Goal: Task Accomplishment & Management: Manage account settings

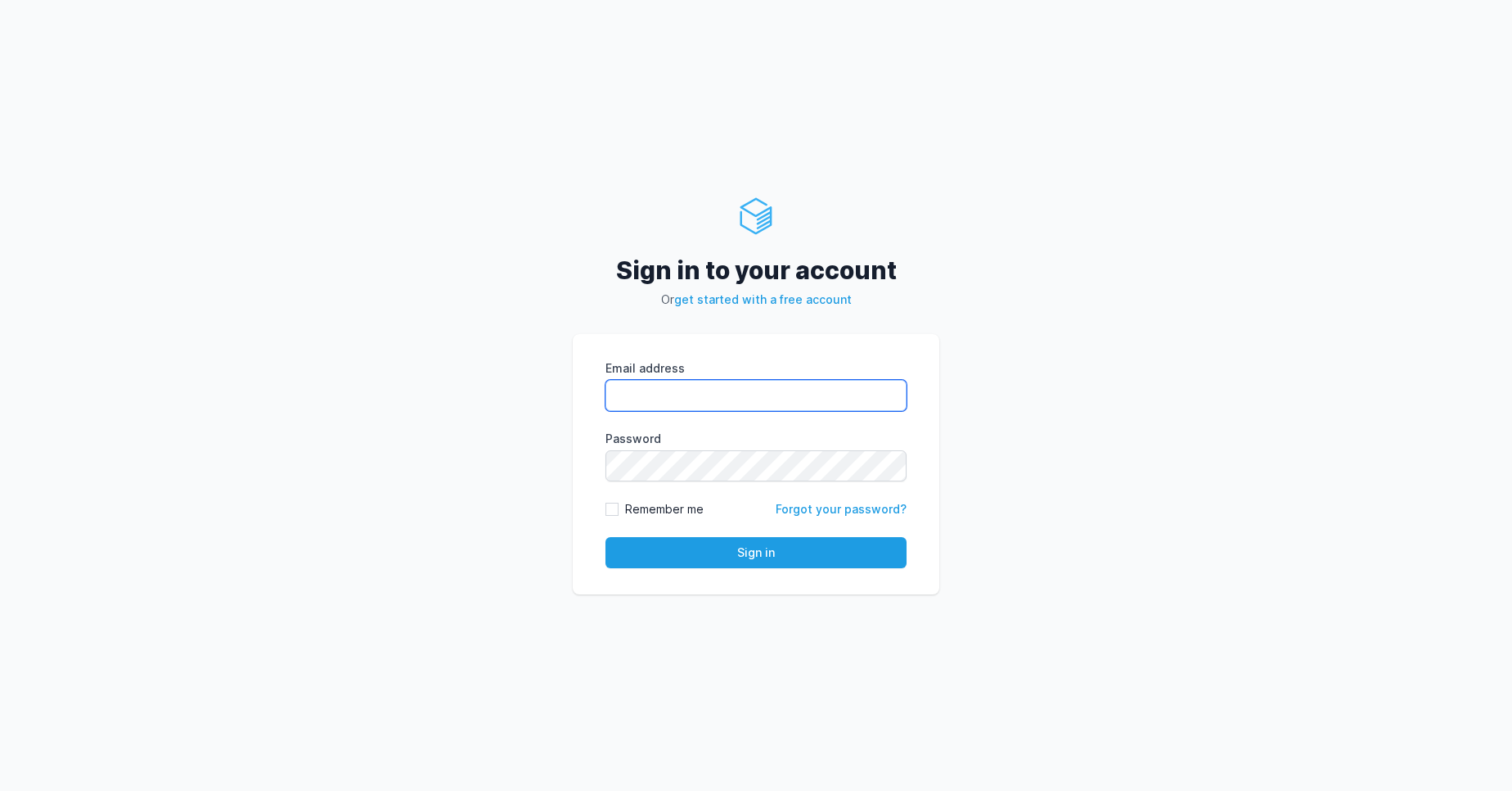
click at [711, 401] on input "Email address" at bounding box center [756, 395] width 302 height 31
click at [1379, 467] on div "Sign in to your account Or get started with a free account Email address eyJpdi…" at bounding box center [756, 396] width 1512 height 791
click at [650, 397] on input "Email address" at bounding box center [756, 395] width 302 height 31
type input "vijendar.reddy@cdmx.in"
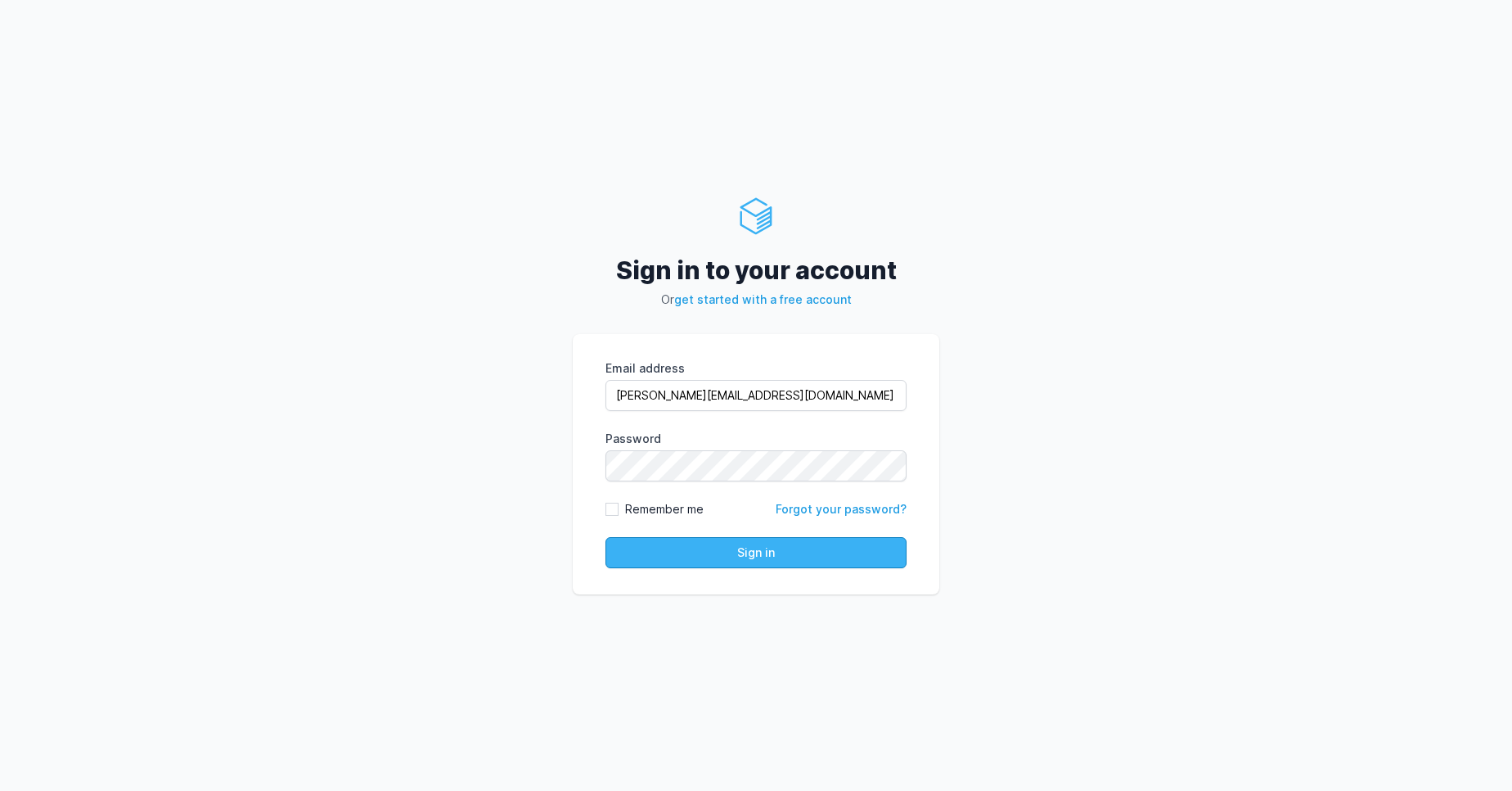
click at [738, 558] on button "Sign in" at bounding box center [756, 552] width 302 height 31
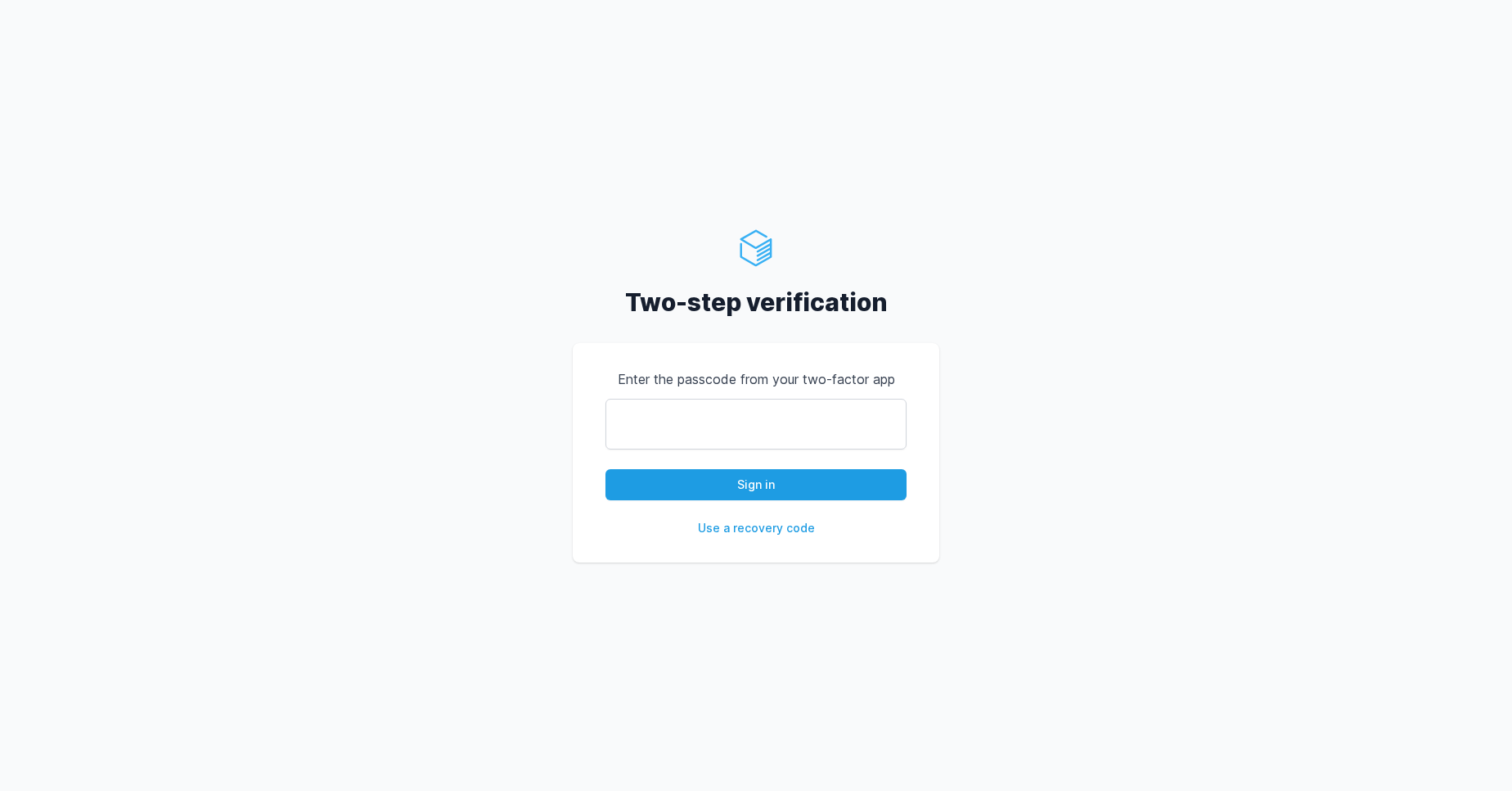
click at [701, 421] on input "text" at bounding box center [756, 424] width 302 height 51
type input "964708"
click at [768, 490] on button "Sign in" at bounding box center [756, 484] width 302 height 31
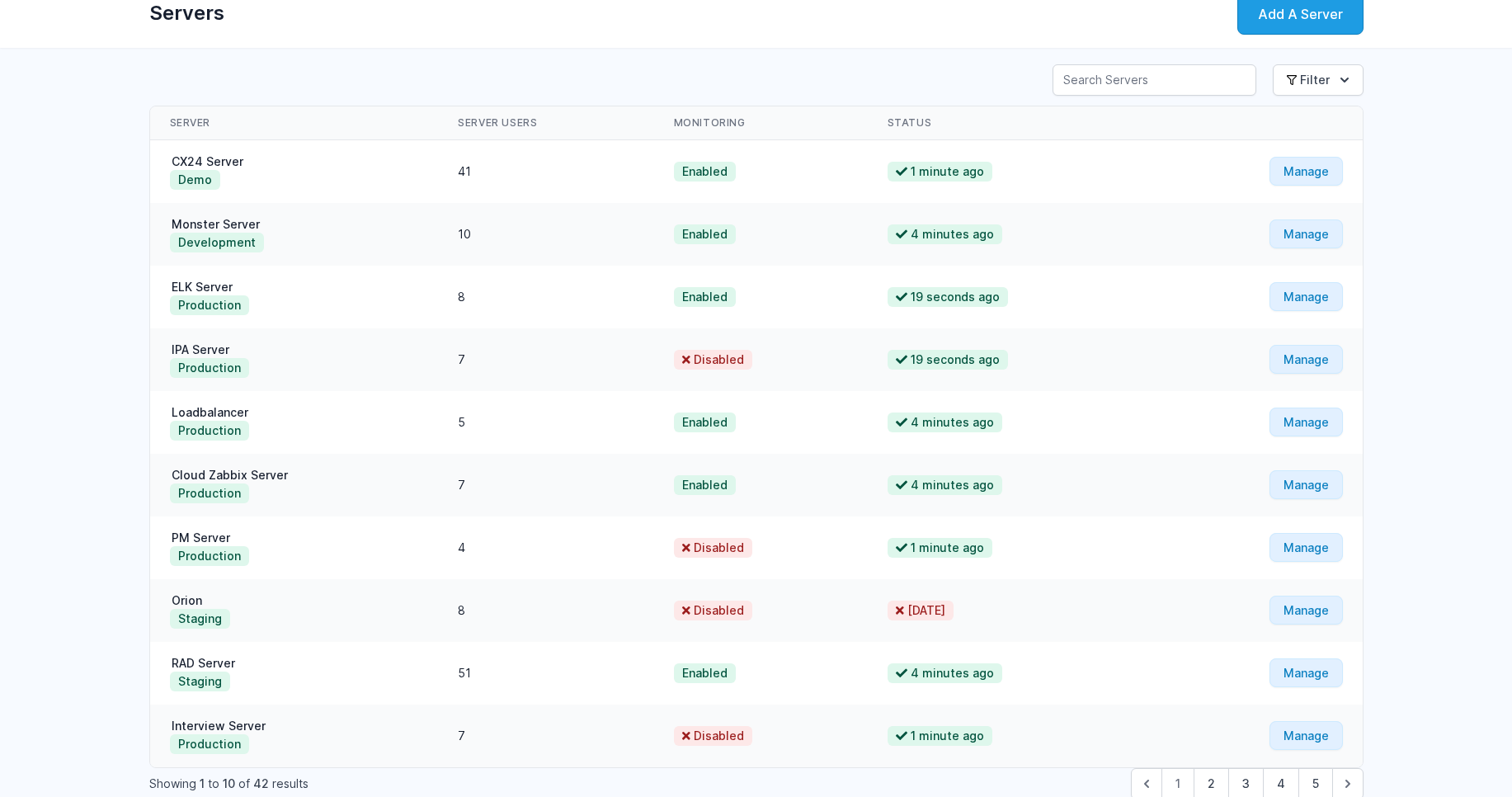
scroll to position [157, 0]
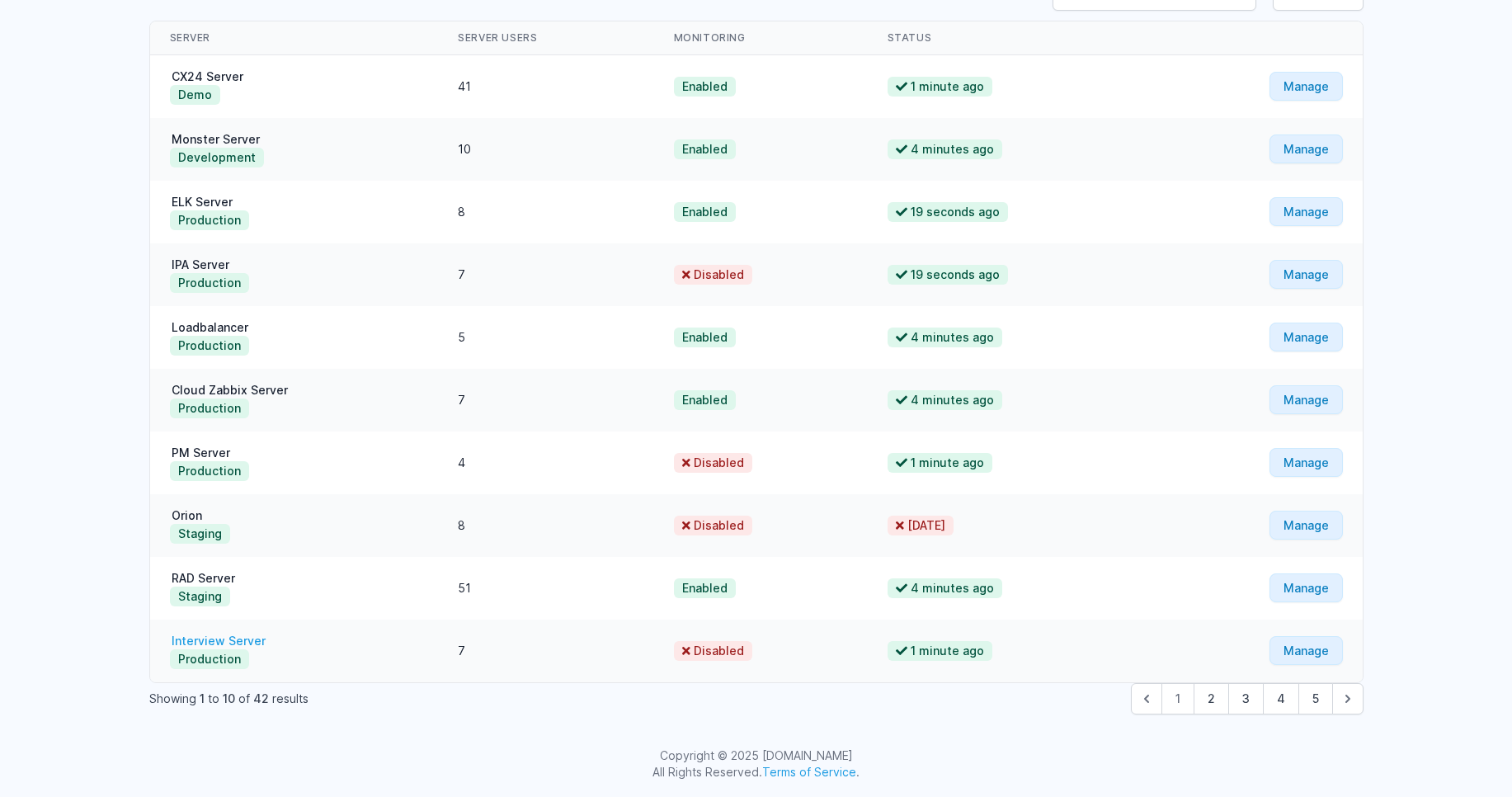
click at [227, 637] on link "Interview Server" at bounding box center [218, 641] width 97 height 14
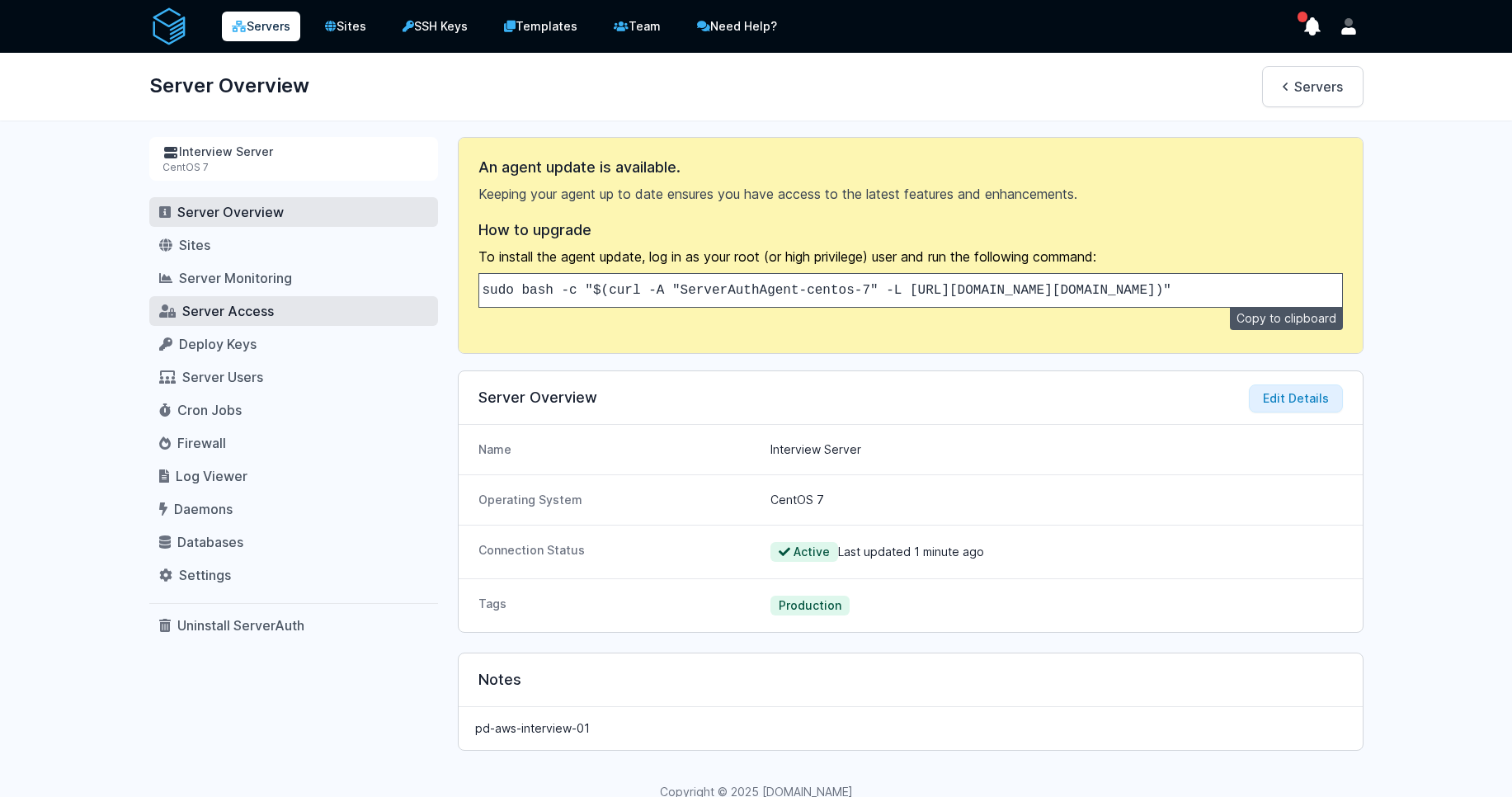
click at [253, 314] on span "Server Access" at bounding box center [228, 311] width 92 height 17
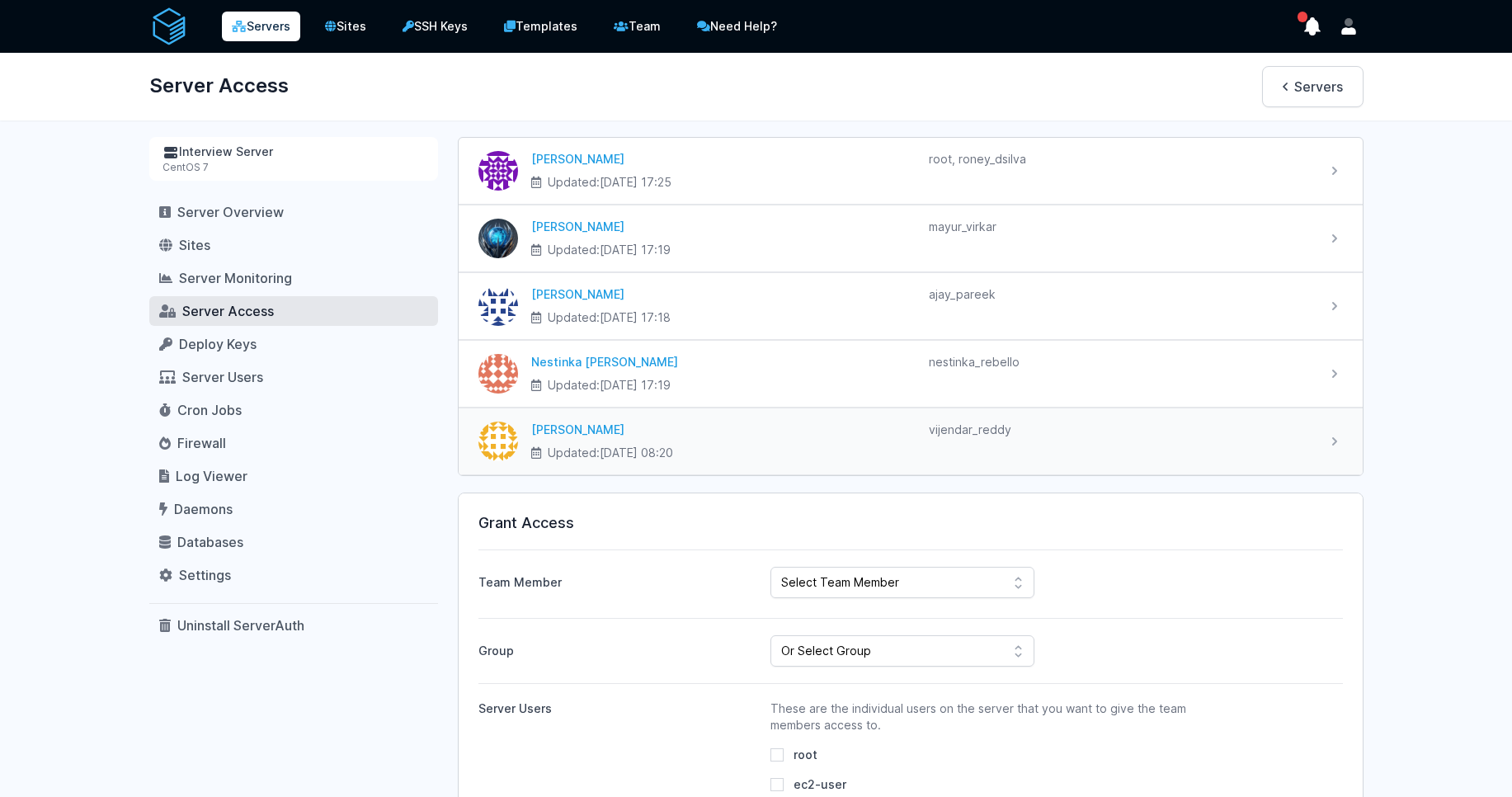
click at [589, 434] on div "[PERSON_NAME]" at bounding box center [723, 429] width 384 height 17
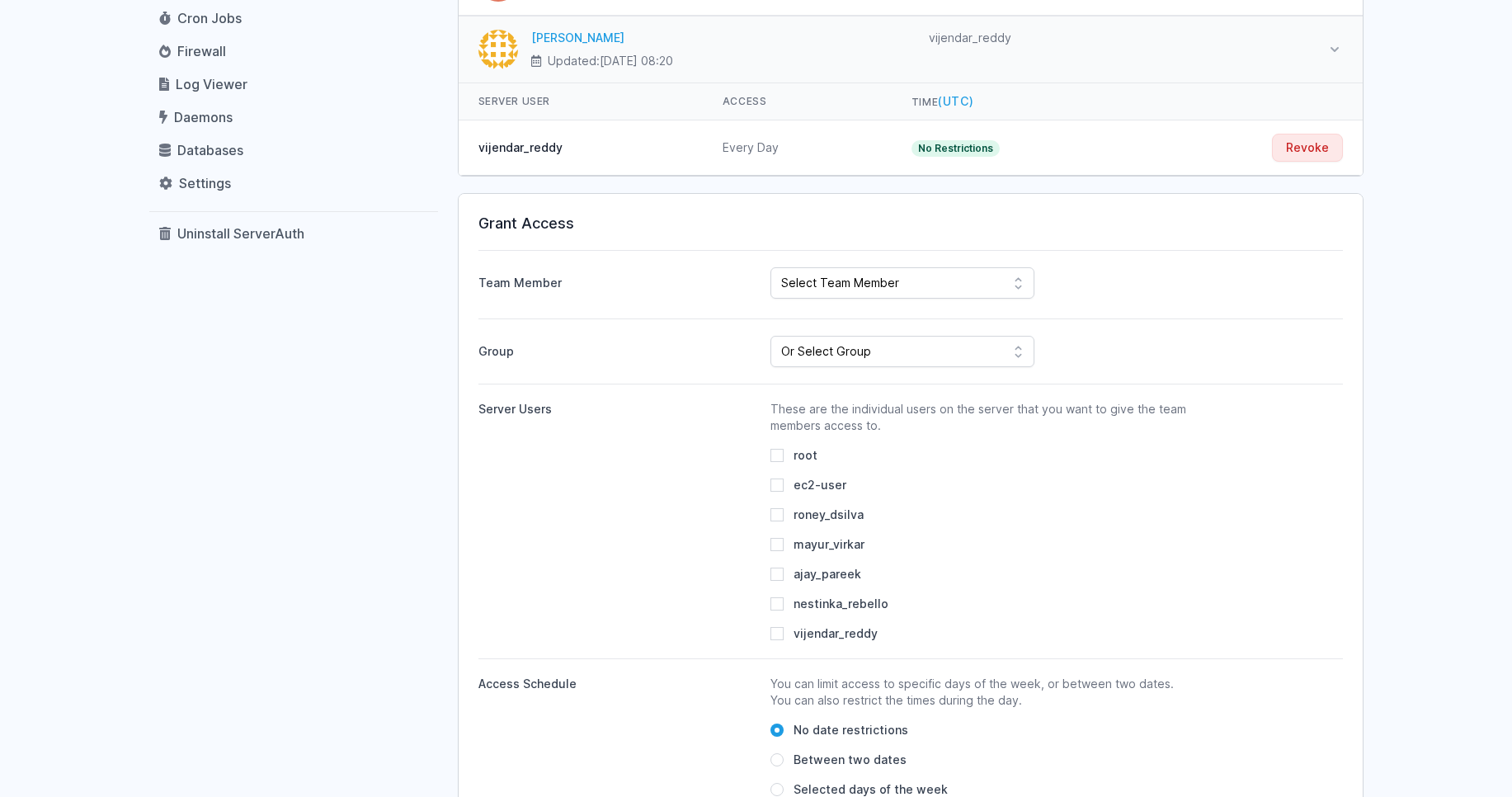
scroll to position [396, 0]
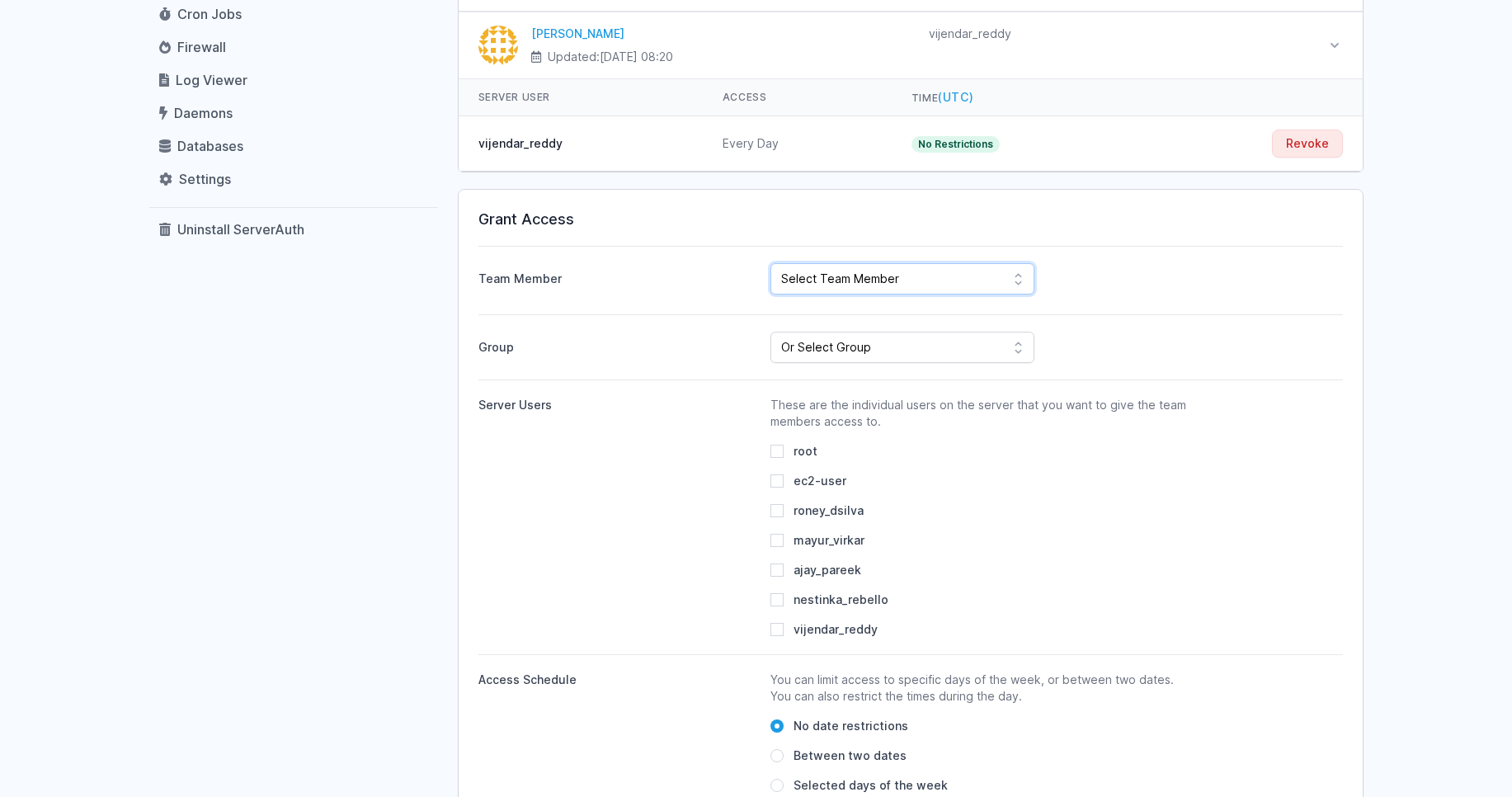
select select "850"
click at [771, 263] on select "Select Team Member CodeMax IT Solutions Pvt Ltd Roney Dsilva Rahul Raikar Ajay …" at bounding box center [902, 278] width 264 height 31
click at [777, 451] on input "root" at bounding box center [777, 451] width 13 height 13
checkbox input "true"
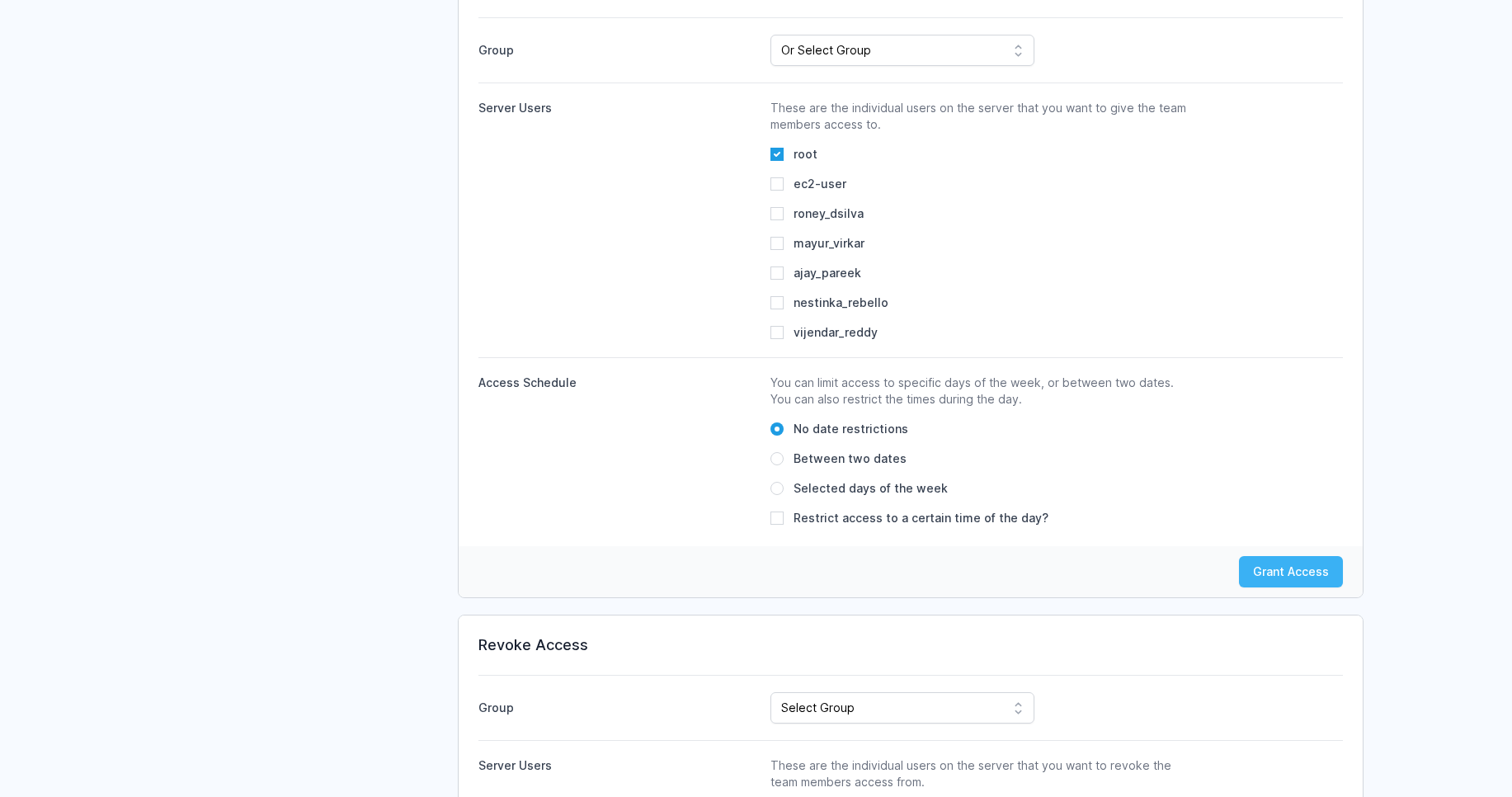
click at [1260, 573] on button "Grant Access" at bounding box center [1291, 571] width 104 height 31
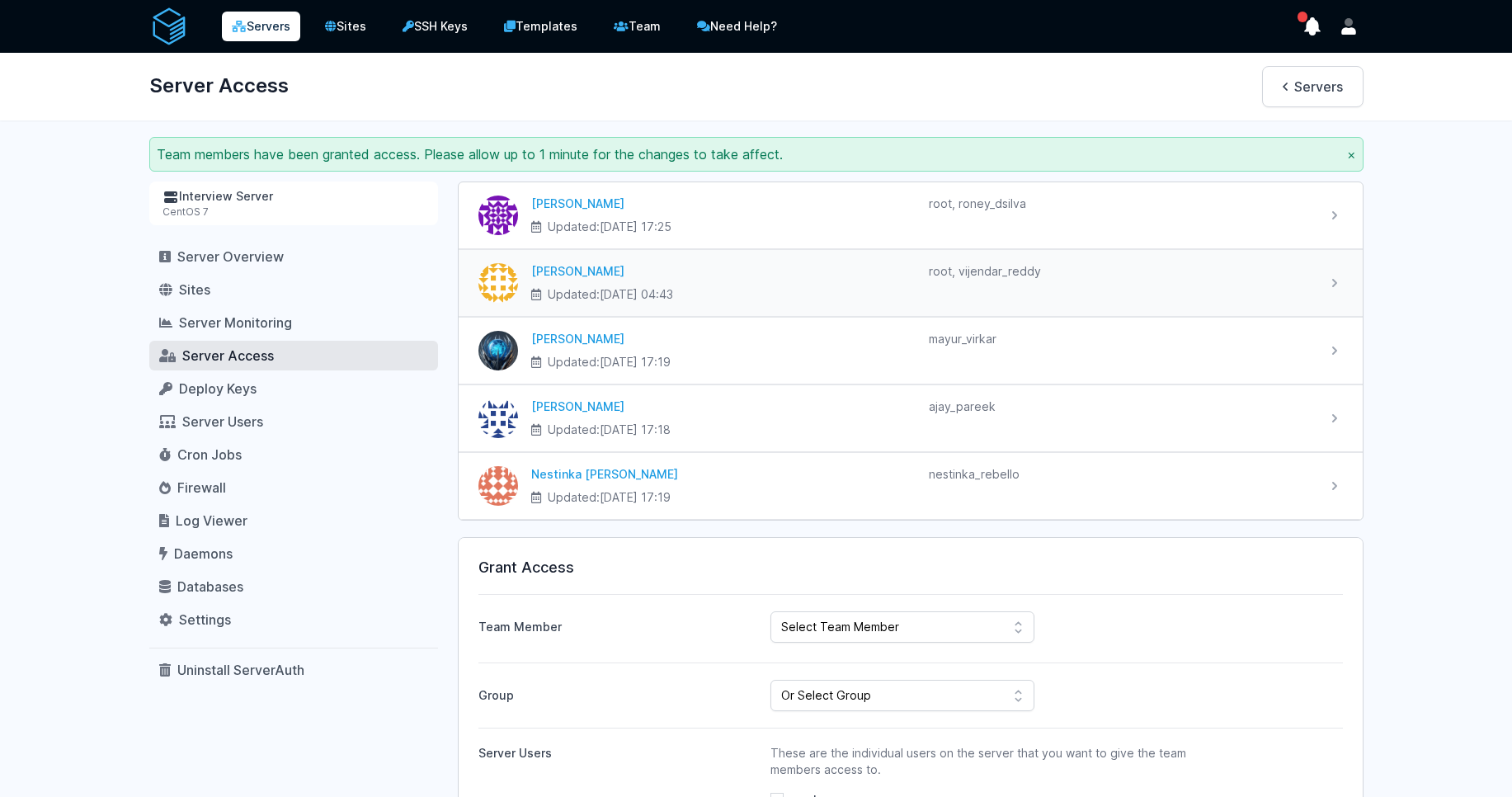
click at [1319, 292] on div "Vijendar Reddy Updated: 2025-08-29 at 04:43 root, vijendar_reddy" at bounding box center [922, 283] width 809 height 40
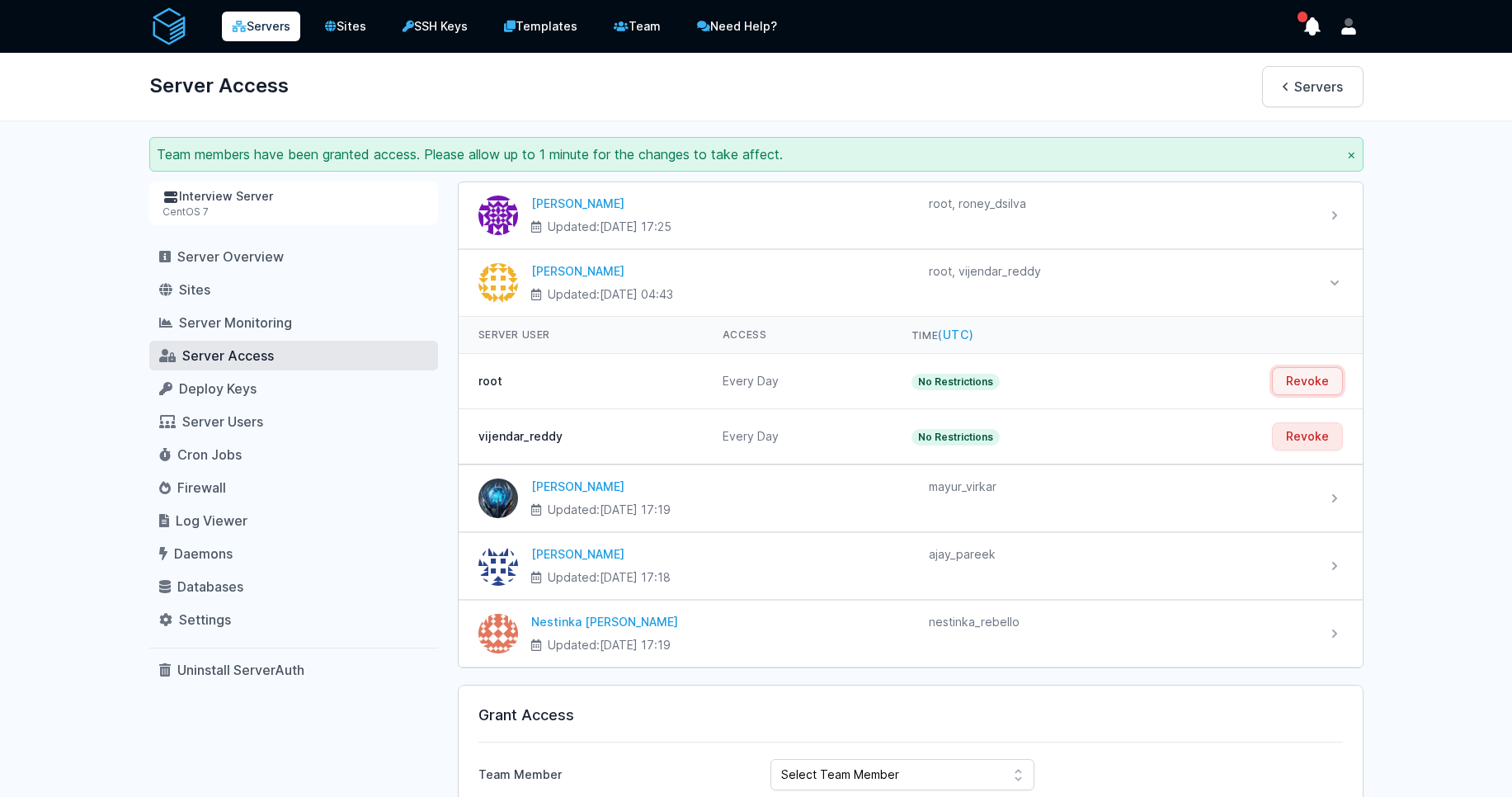
click at [1311, 378] on button "Revoke" at bounding box center [1308, 381] width 71 height 28
